Goal: Information Seeking & Learning: Compare options

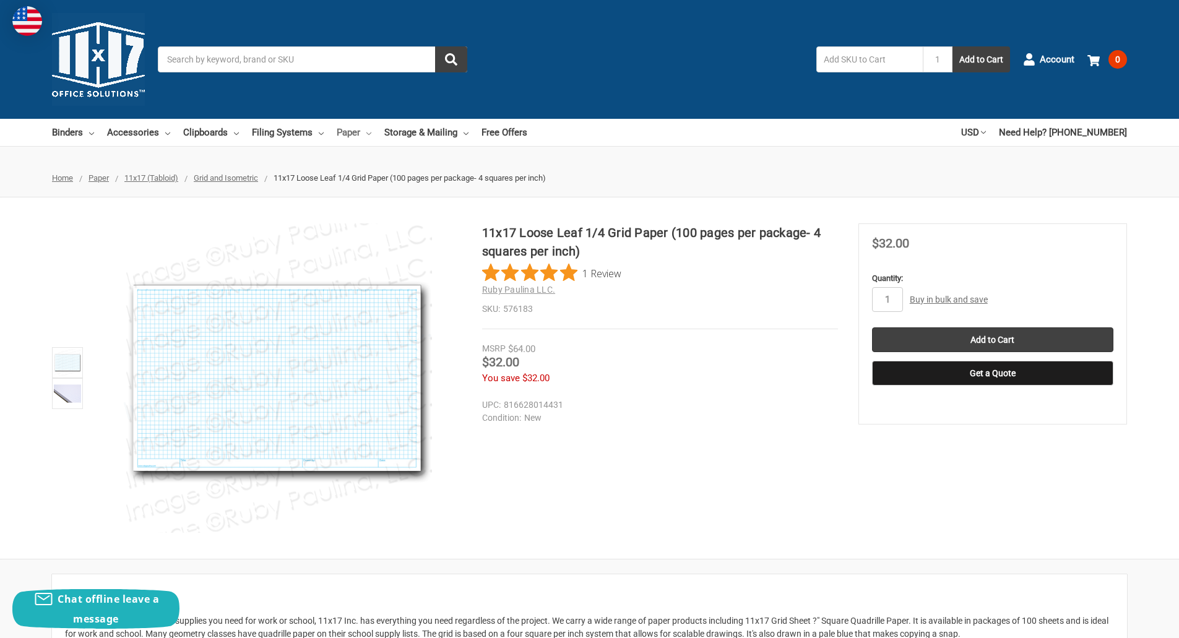
click at [366, 134] on icon at bounding box center [368, 133] width 5 height 5
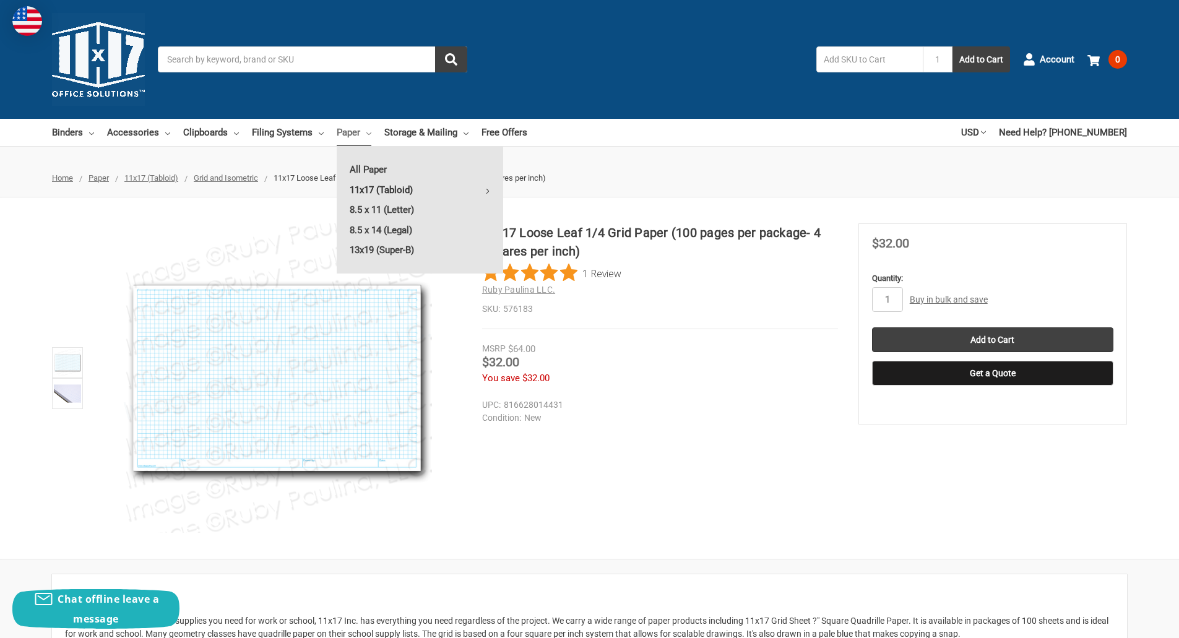
click at [360, 189] on link "11x17 (Tabloid)" at bounding box center [420, 190] width 167 height 20
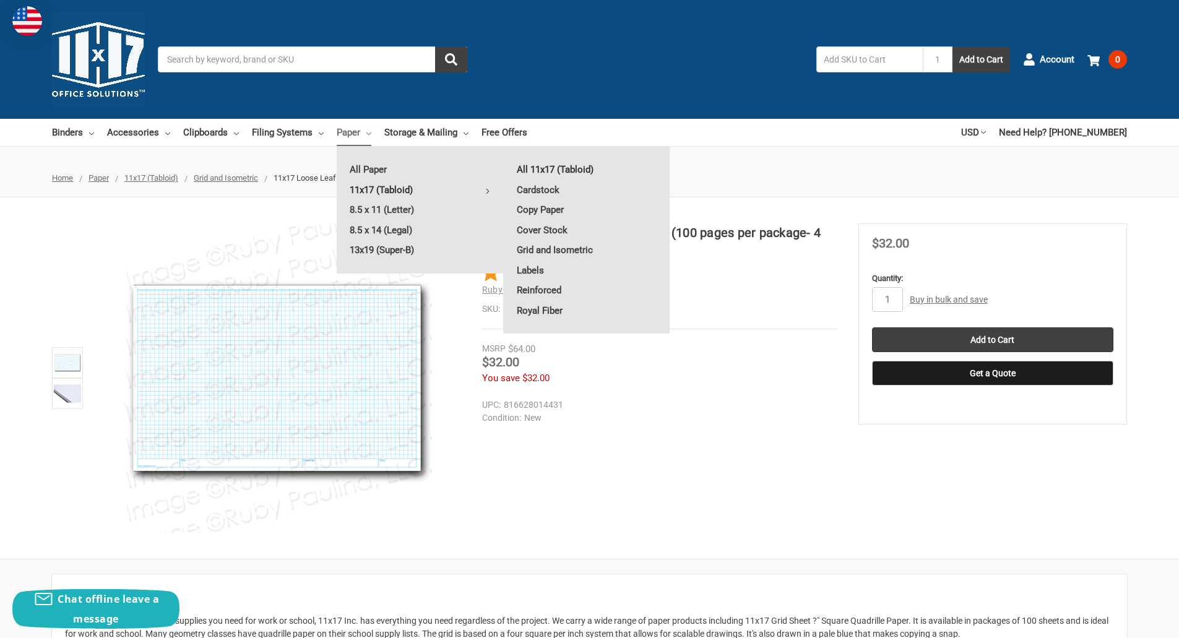
click at [537, 171] on link "All 11x17 (Tabloid)" at bounding box center [587, 170] width 166 height 20
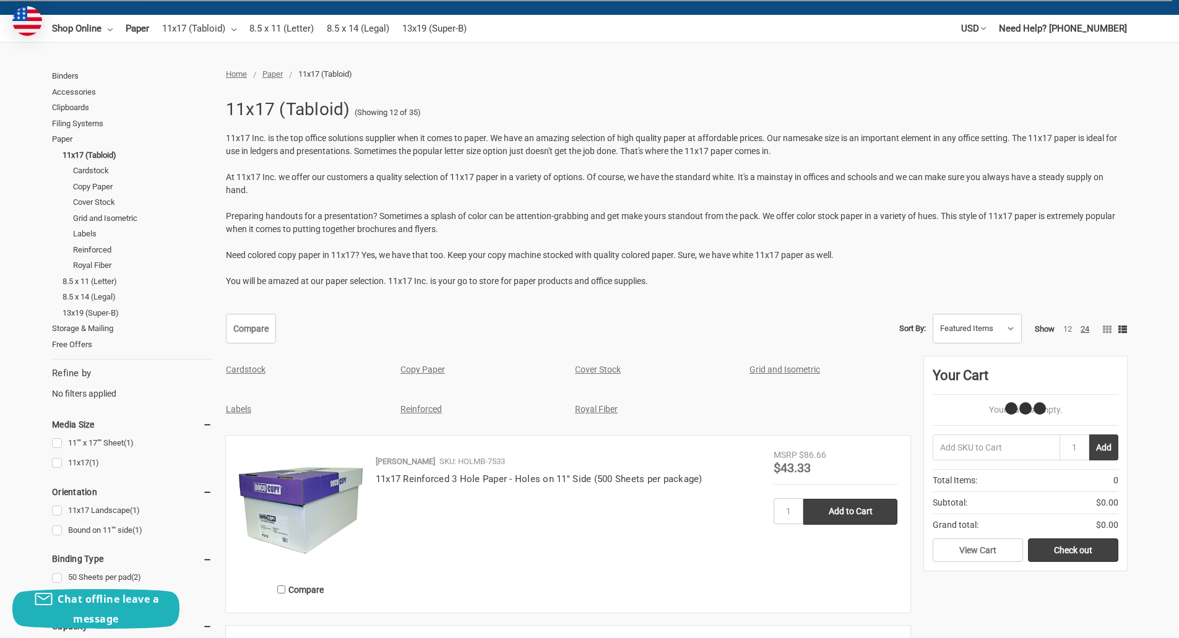
scroll to position [248, 0]
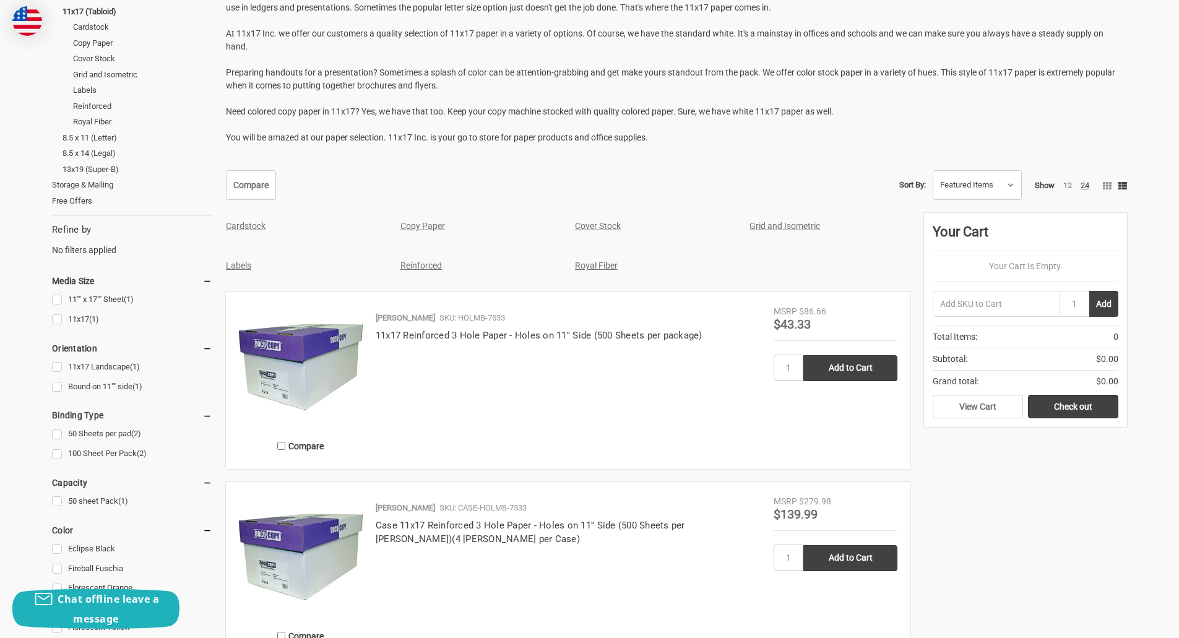
click at [304, 371] on img at bounding box center [301, 367] width 124 height 124
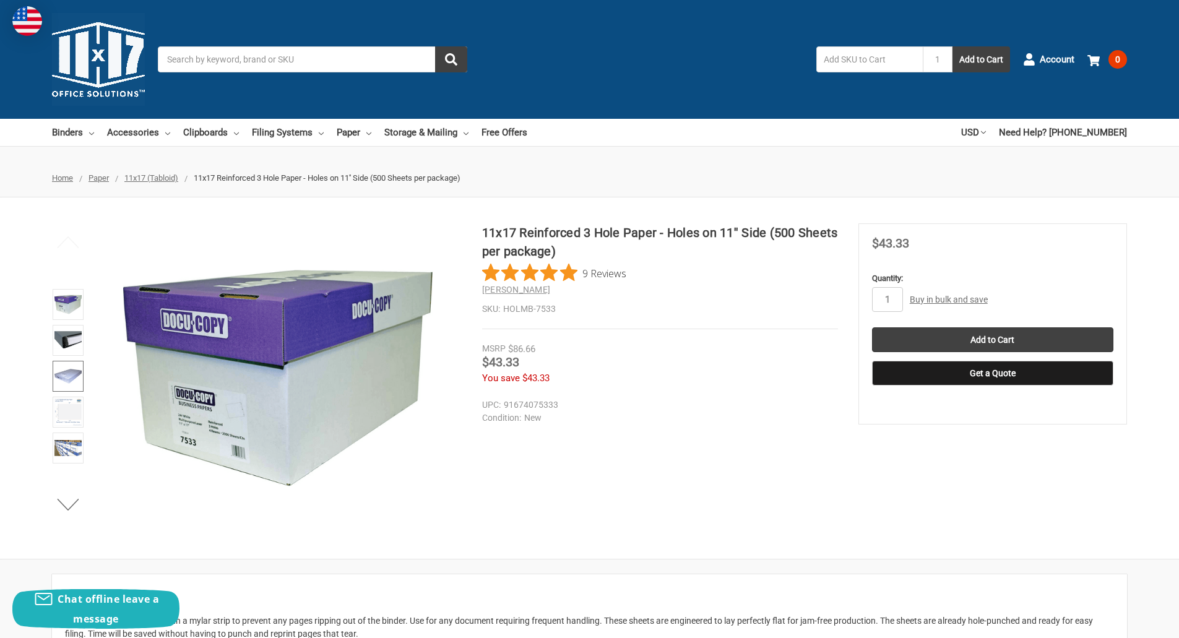
click at [71, 371] on img at bounding box center [67, 376] width 27 height 27
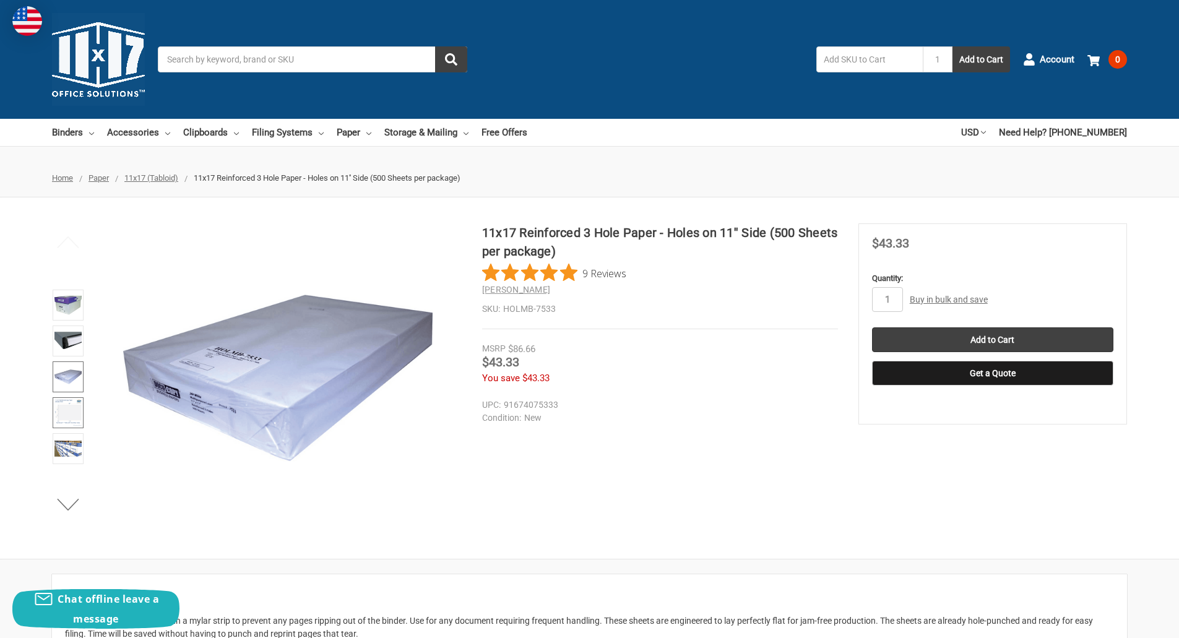
click at [76, 413] on img at bounding box center [67, 412] width 27 height 27
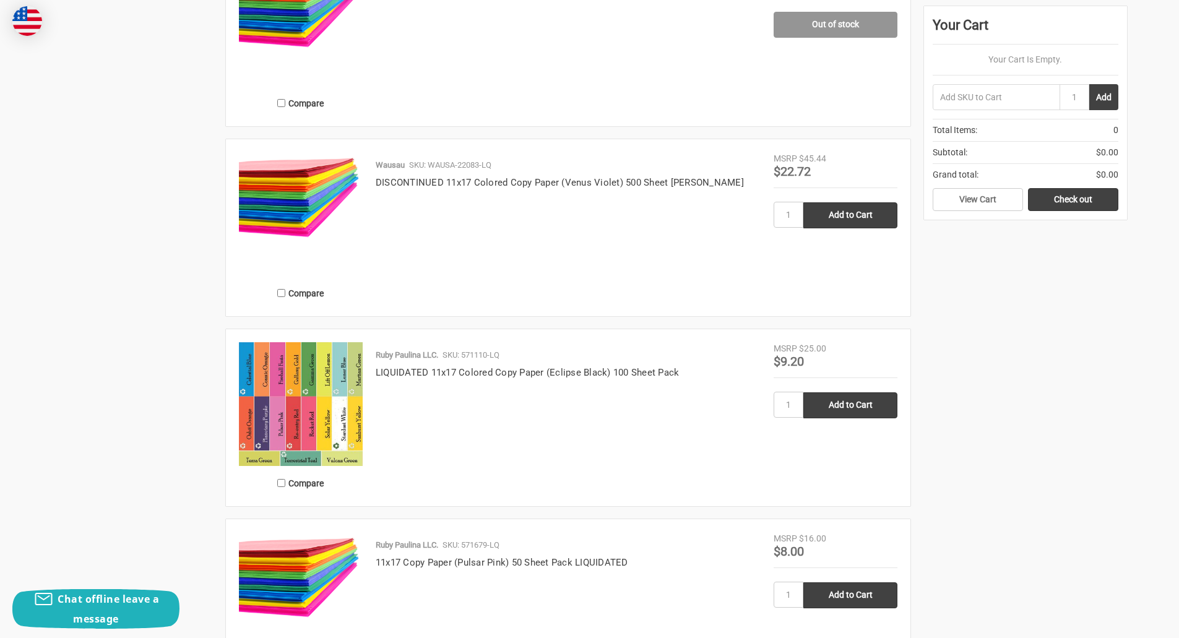
scroll to position [2352, 0]
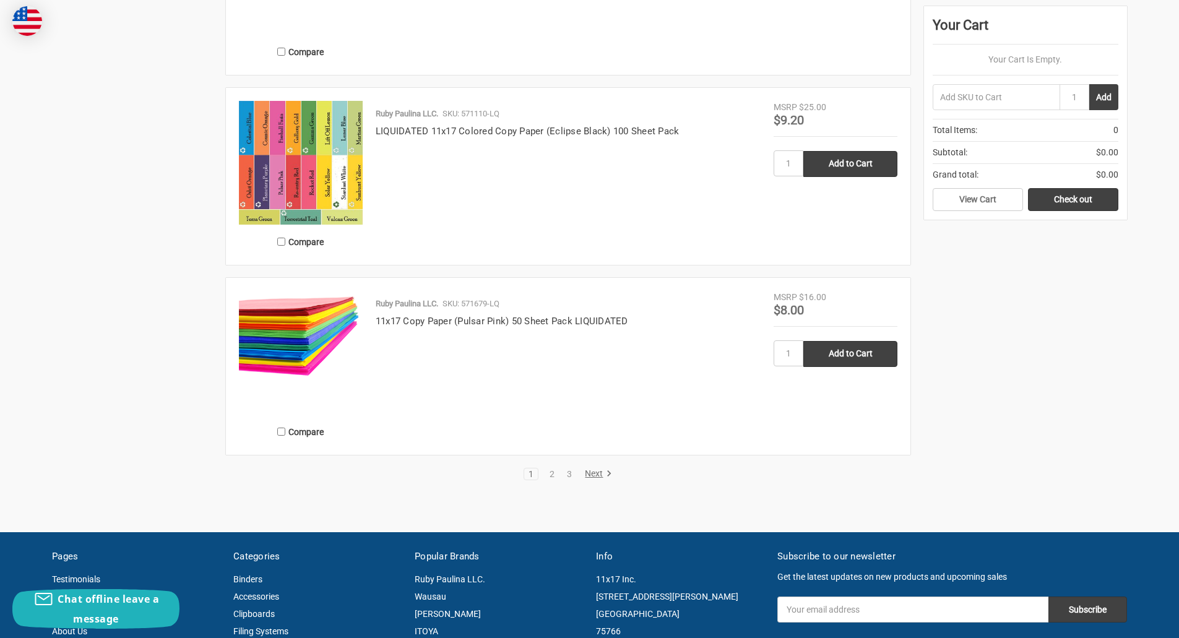
click at [599, 470] on link "Next" at bounding box center [597, 474] width 32 height 11
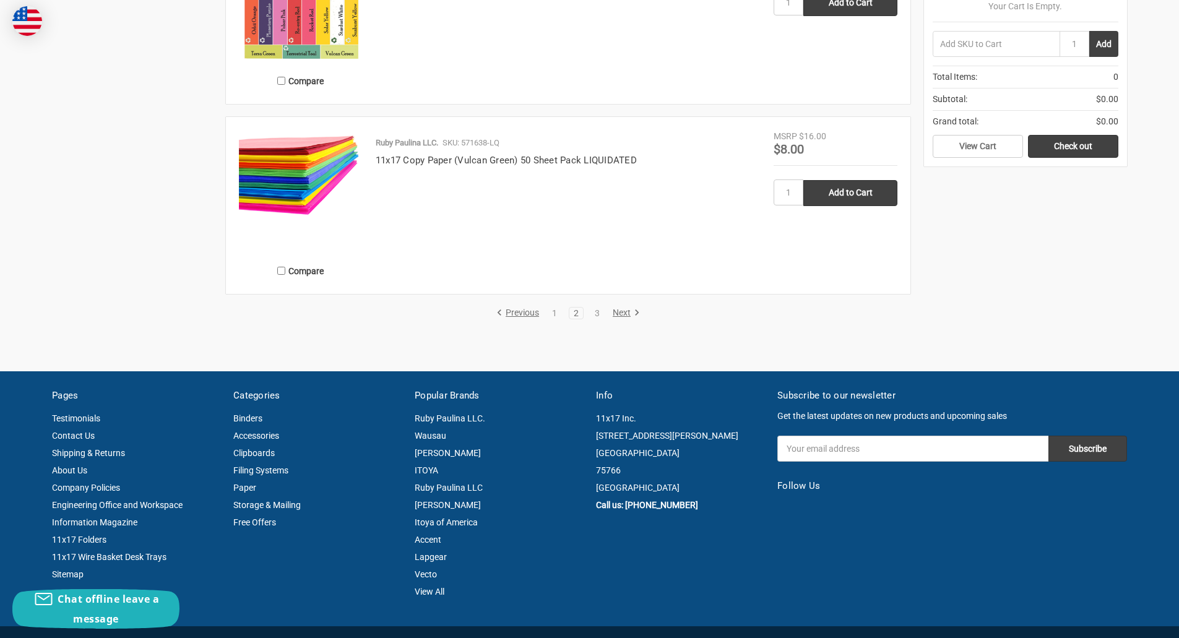
scroll to position [2600, 0]
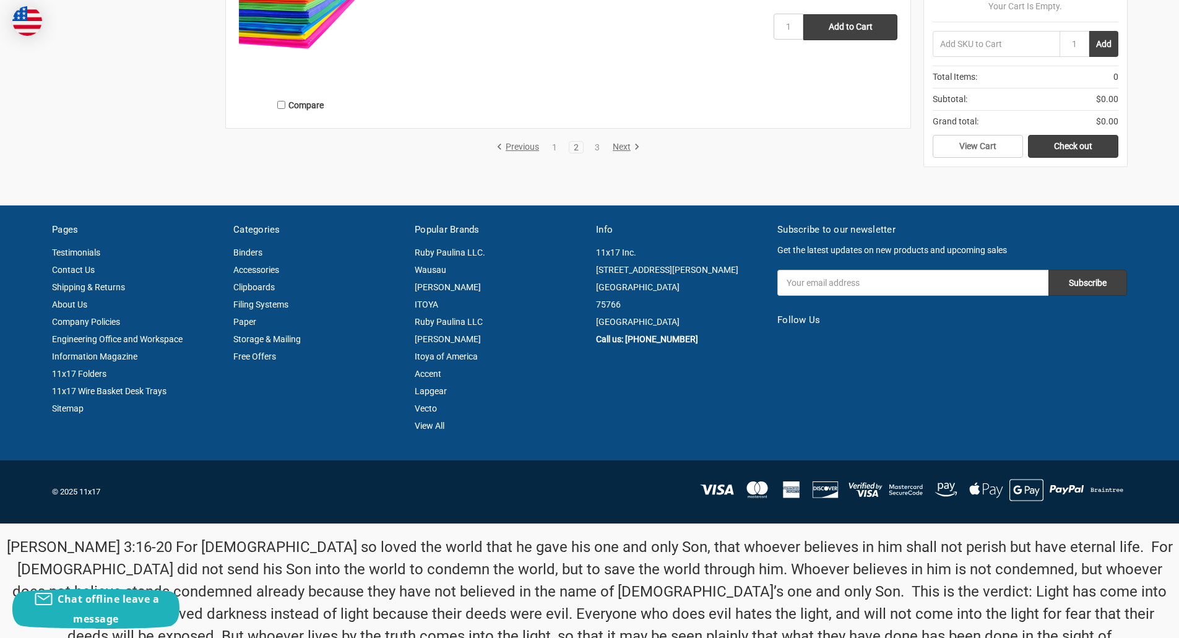
click at [628, 141] on li "Next" at bounding box center [624, 147] width 33 height 12
click at [626, 147] on link "Next" at bounding box center [625, 147] width 32 height 11
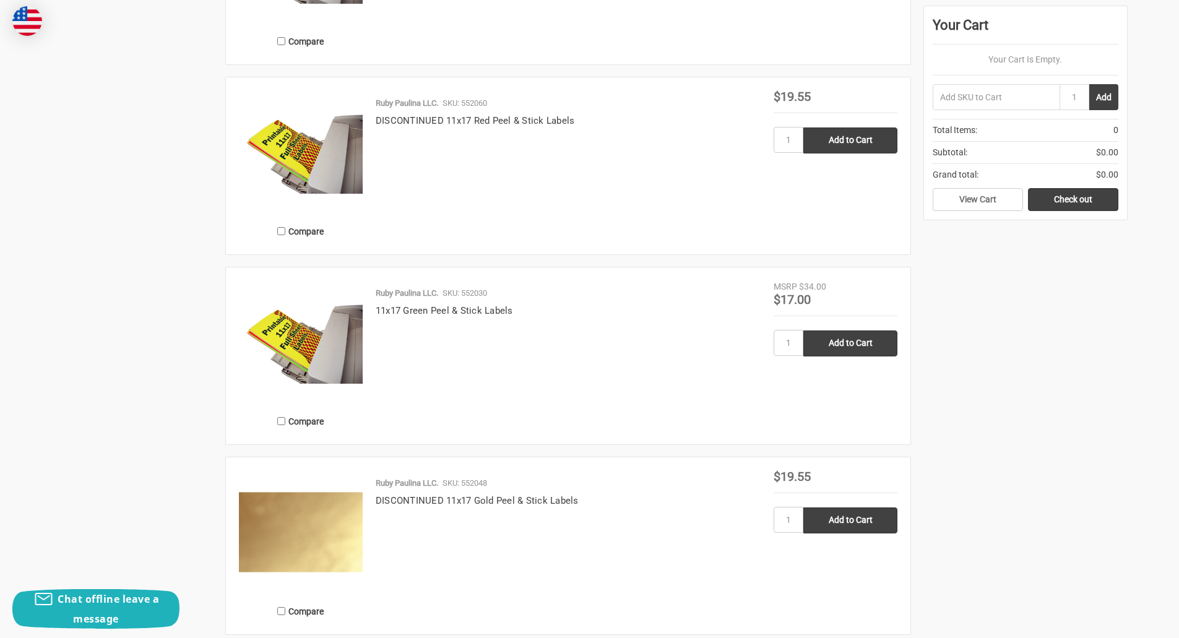
scroll to position [1733, 0]
